Goal: Transaction & Acquisition: Download file/media

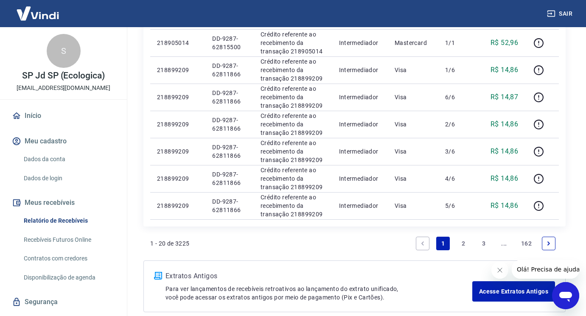
scroll to position [594, 0]
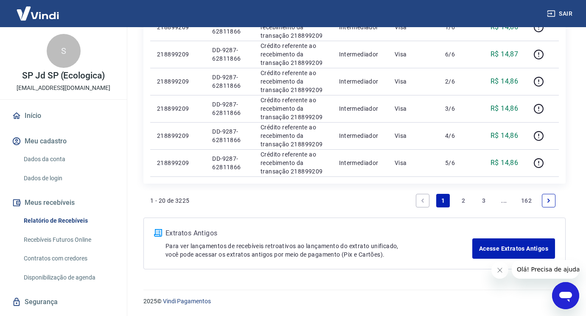
click at [459, 202] on link "2" at bounding box center [464, 201] width 14 height 14
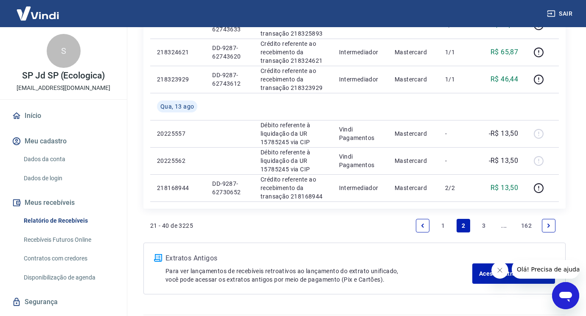
scroll to position [636, 0]
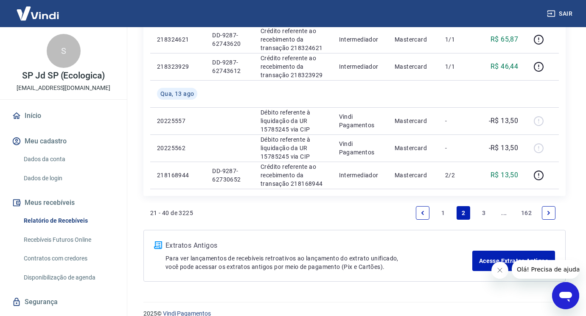
click at [485, 211] on link "3" at bounding box center [484, 213] width 14 height 14
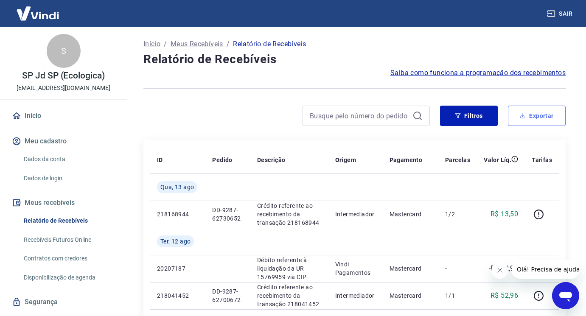
click at [532, 117] on button "Exportar" at bounding box center [537, 116] width 58 height 20
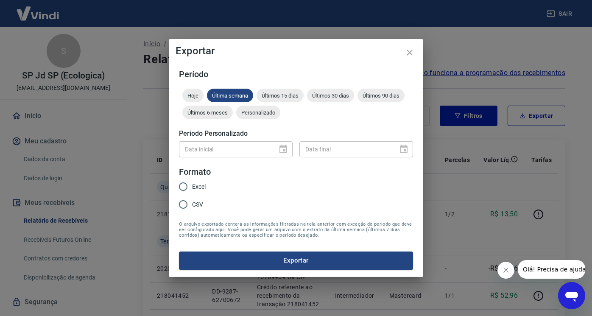
click at [281, 148] on div "Data inicial" at bounding box center [236, 149] width 114 height 16
click at [205, 114] on span "Últimos 6 meses" at bounding box center [207, 112] width 50 height 6
click at [389, 99] on div "Últimos 90 dias" at bounding box center [381, 96] width 47 height 14
click at [205, 202] on label "CSV" at bounding box center [189, 205] width 31 height 18
click at [192, 202] on input "CSV" at bounding box center [183, 205] width 18 height 18
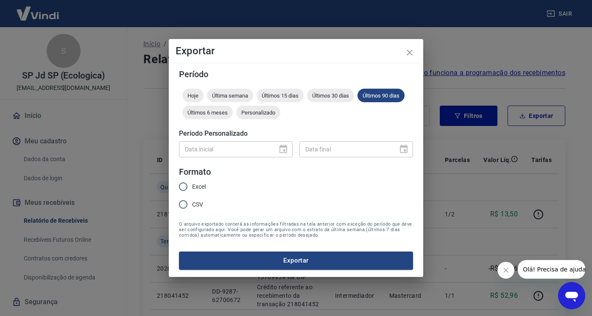
radio input "true"
click at [261, 267] on button "Exportar" at bounding box center [296, 261] width 234 height 18
